Goal: Information Seeking & Learning: Learn about a topic

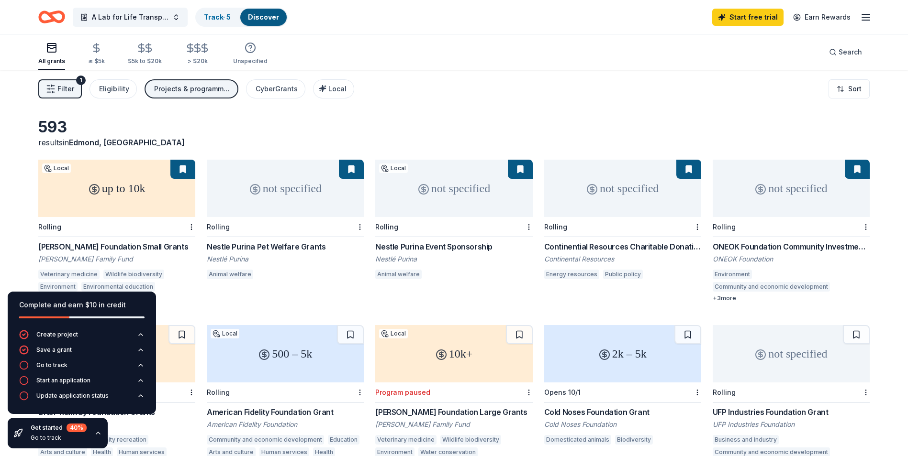
scroll to position [32, 0]
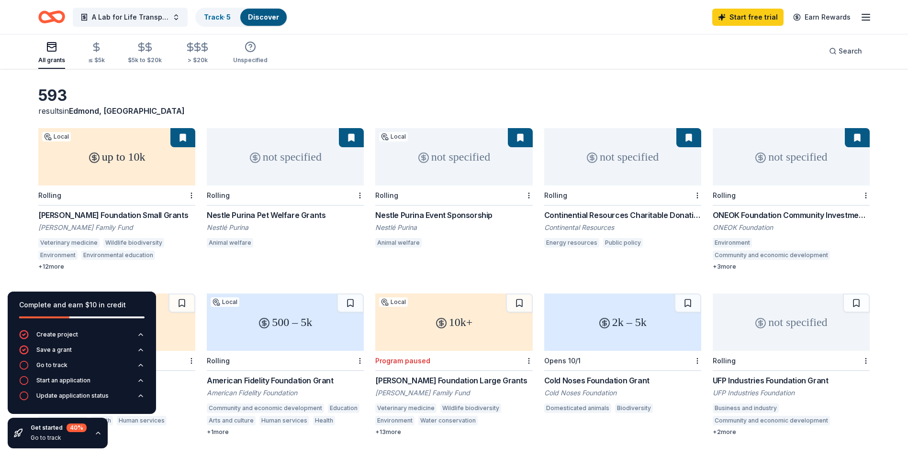
click at [270, 164] on div "not specified" at bounding box center [285, 156] width 157 height 57
click at [469, 172] on div "not specified" at bounding box center [453, 156] width 157 height 57
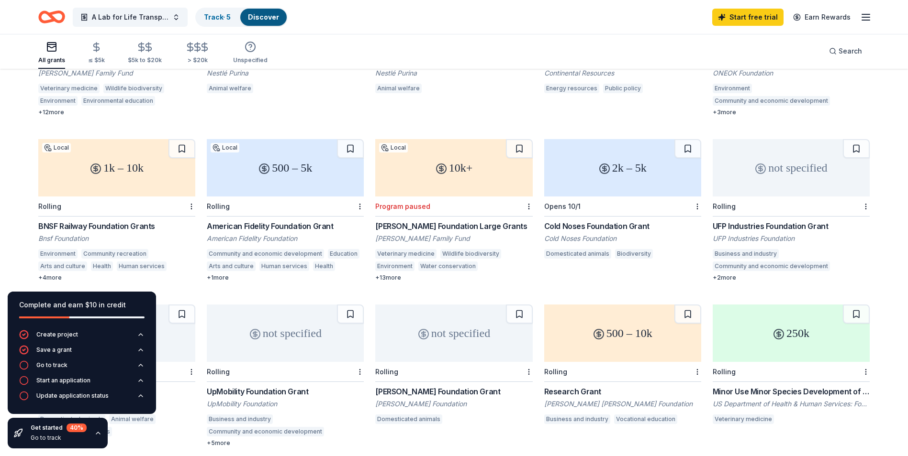
scroll to position [191, 0]
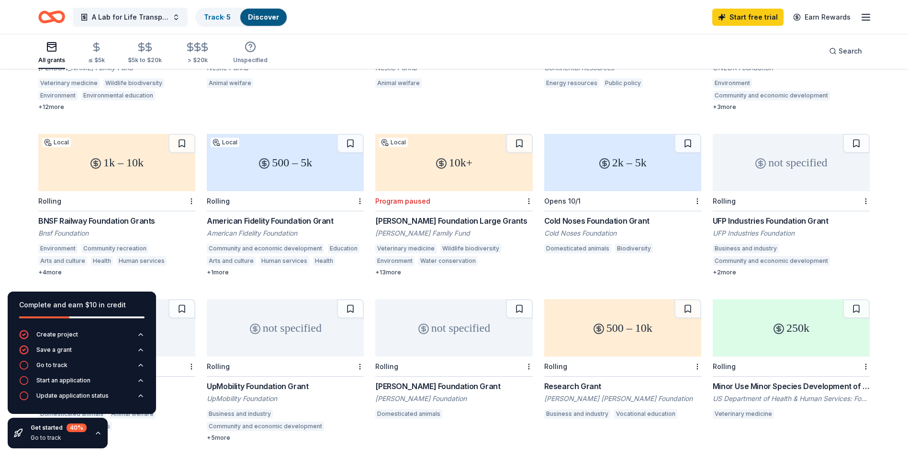
click at [252, 172] on div "500 – 5k" at bounding box center [285, 162] width 157 height 57
click at [613, 199] on div "Opens 10/1" at bounding box center [622, 201] width 157 height 20
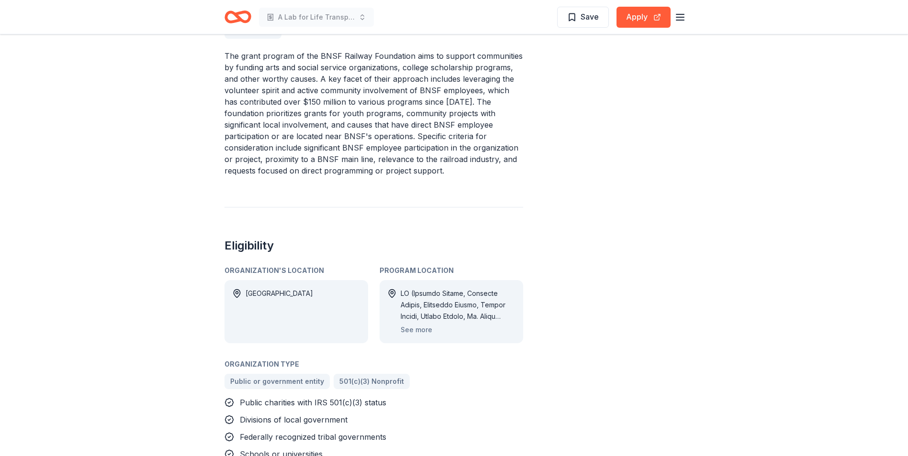
scroll to position [431, 0]
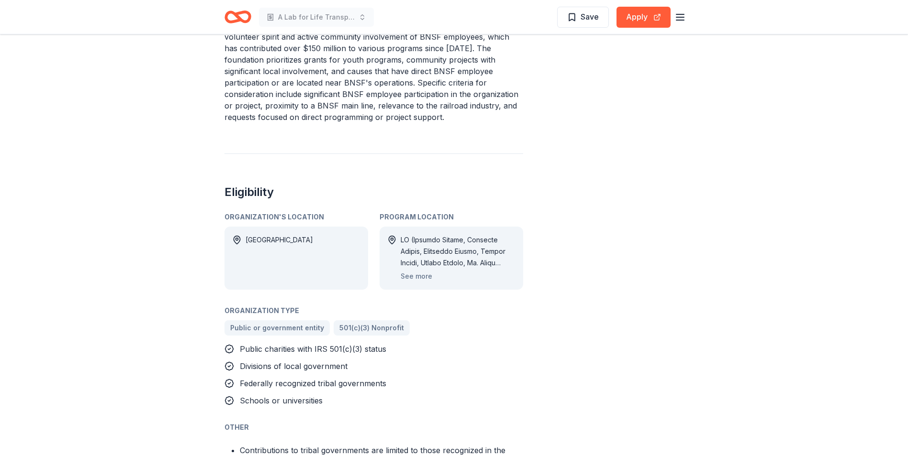
drag, startPoint x: 524, startPoint y: 263, endPoint x: 622, endPoint y: 329, distance: 118.5
click at [622, 329] on div "Share 1k – 10k Apply Save Application deadline Rolling Report a mistake" at bounding box center [626, 244] width 115 height 1243
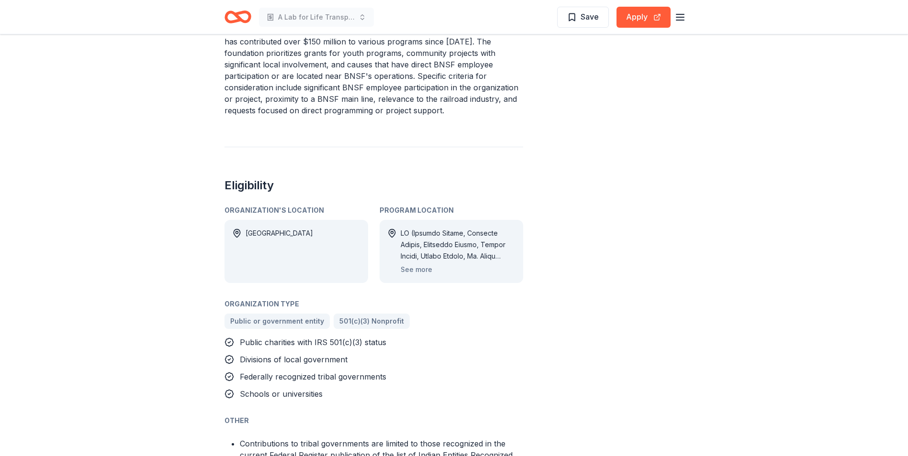
scroll to position [622, 0]
